Goal: Task Accomplishment & Management: Manage account settings

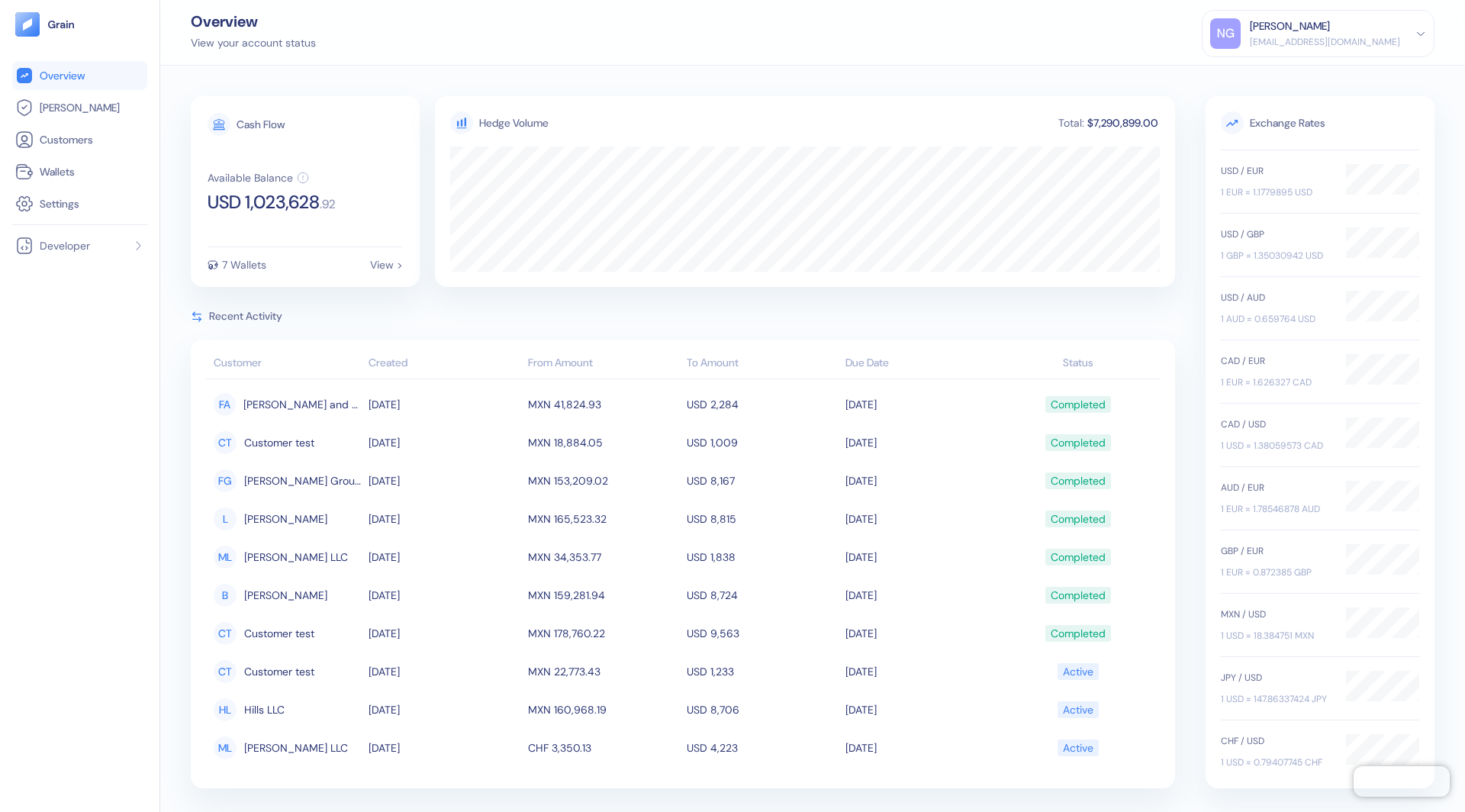
click at [1423, 33] on icon at bounding box center [1420, 33] width 11 height 11
click at [1272, 76] on div "Sign Out" at bounding box center [1251, 76] width 42 height 16
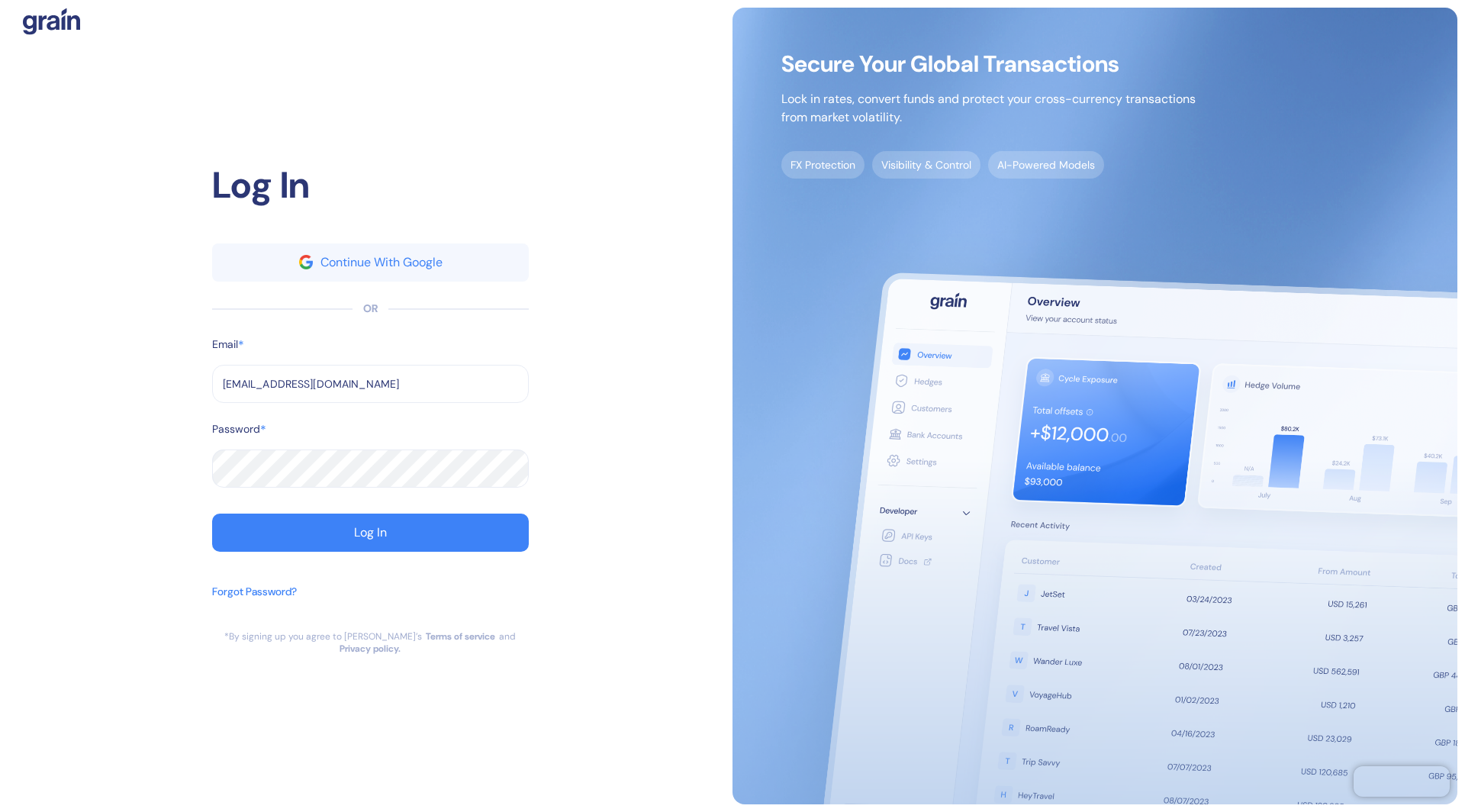
type input "[EMAIL_ADDRESS][DOMAIN_NAME]"
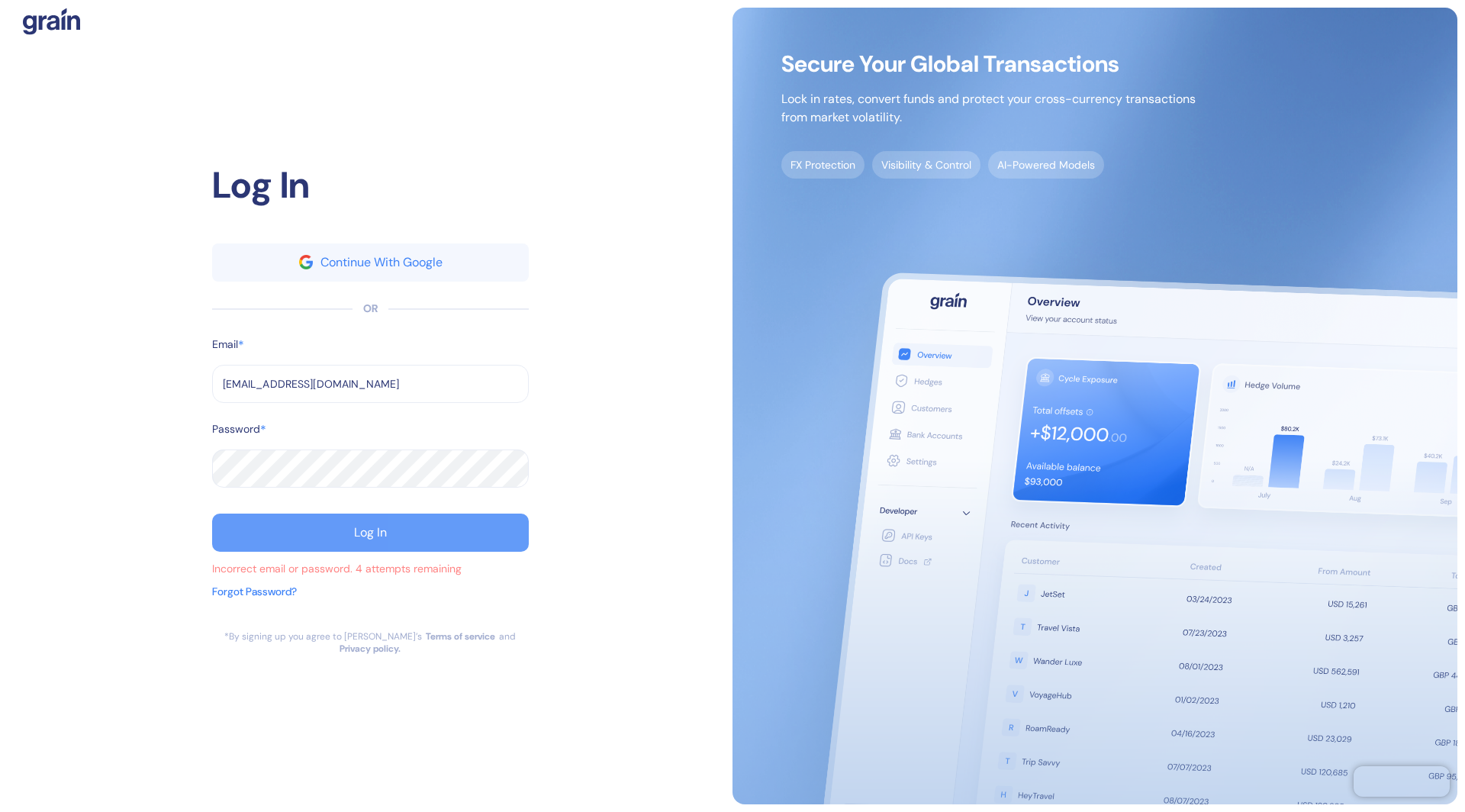
click at [351, 528] on button "Log In" at bounding box center [370, 532] width 316 height 38
type input "[EMAIL_ADDRESS][DOMAIN_NAME]"
